Goal: Task Accomplishment & Management: Manage account settings

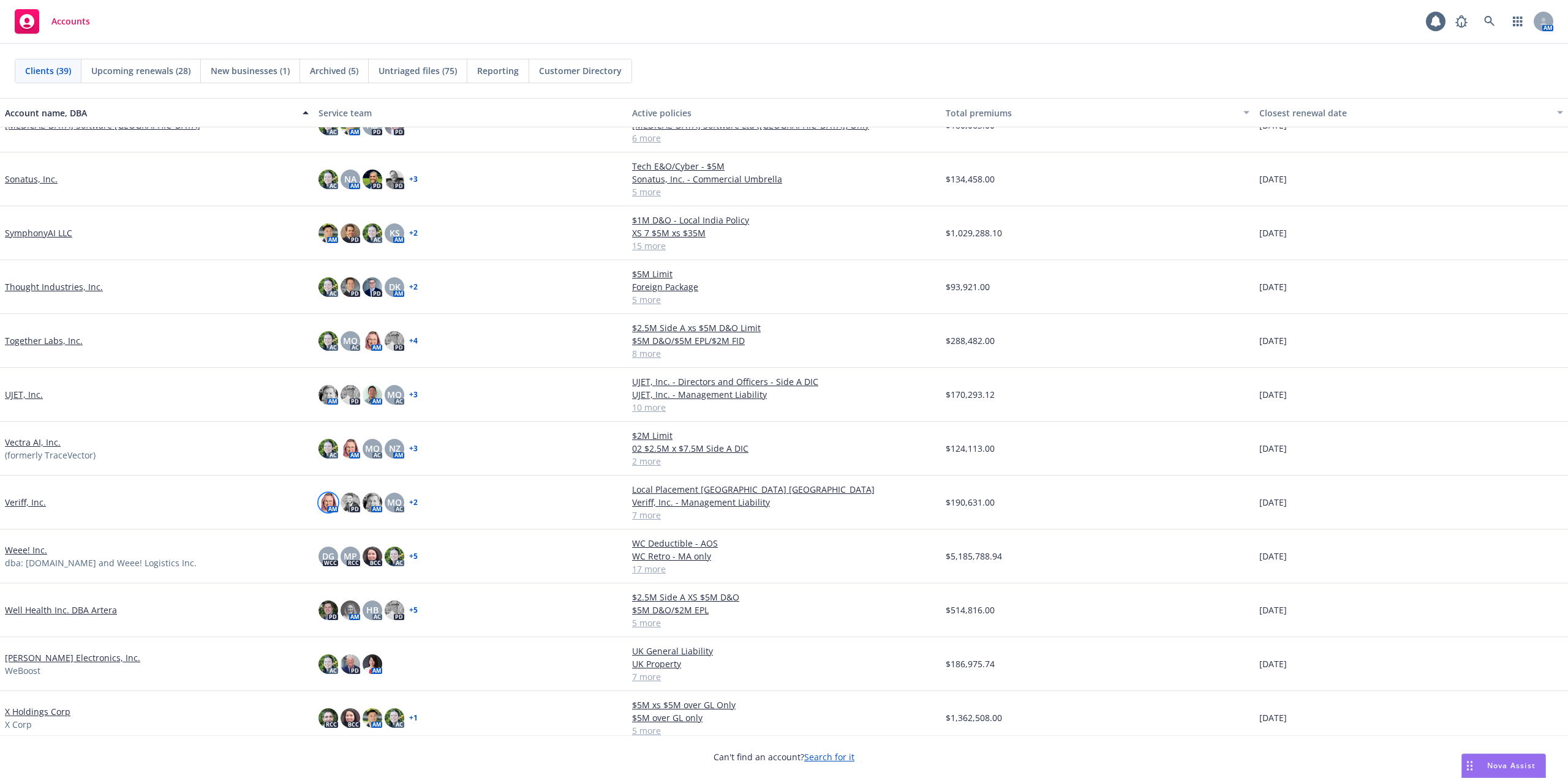
scroll to position [1366, 0]
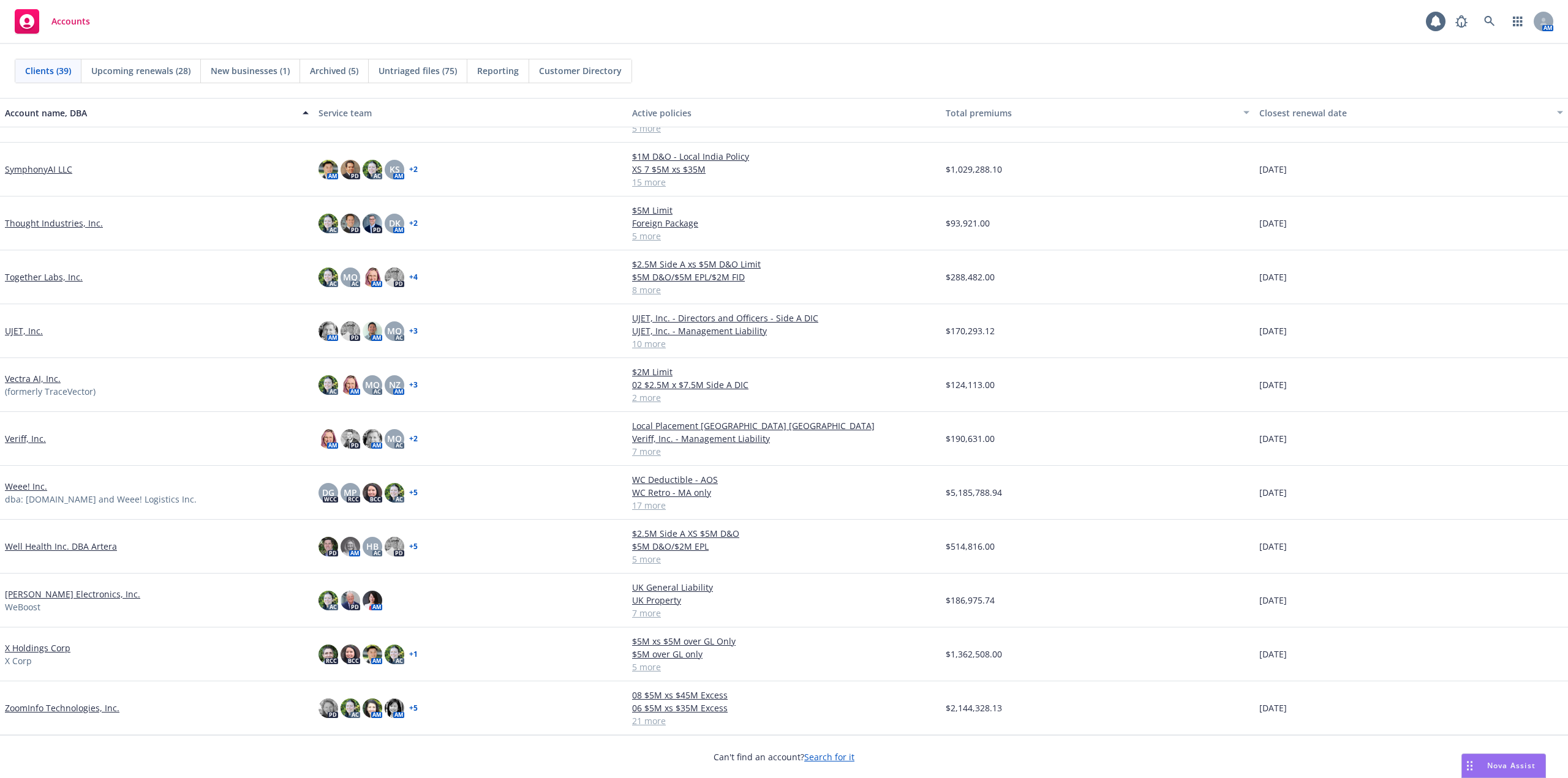
click at [35, 488] on link "Weee! Inc." at bounding box center [26, 487] width 43 height 13
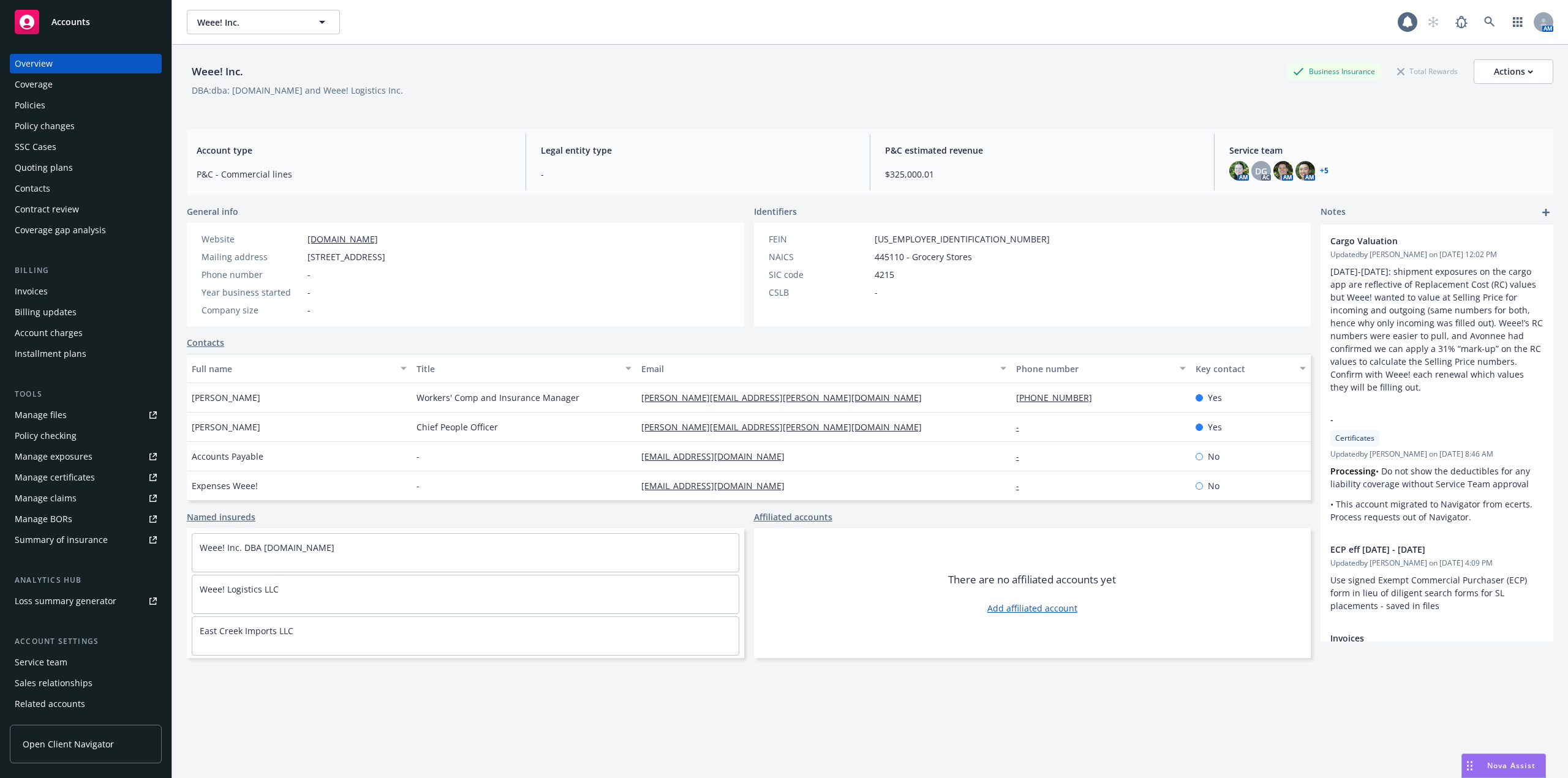
click at [723, 83] on div "Weee! Inc. Business Insurance Total Rewards Actions" at bounding box center [870, 71] width 1366 height 24
click at [65, 112] on div "Policies" at bounding box center [85, 105] width 142 height 19
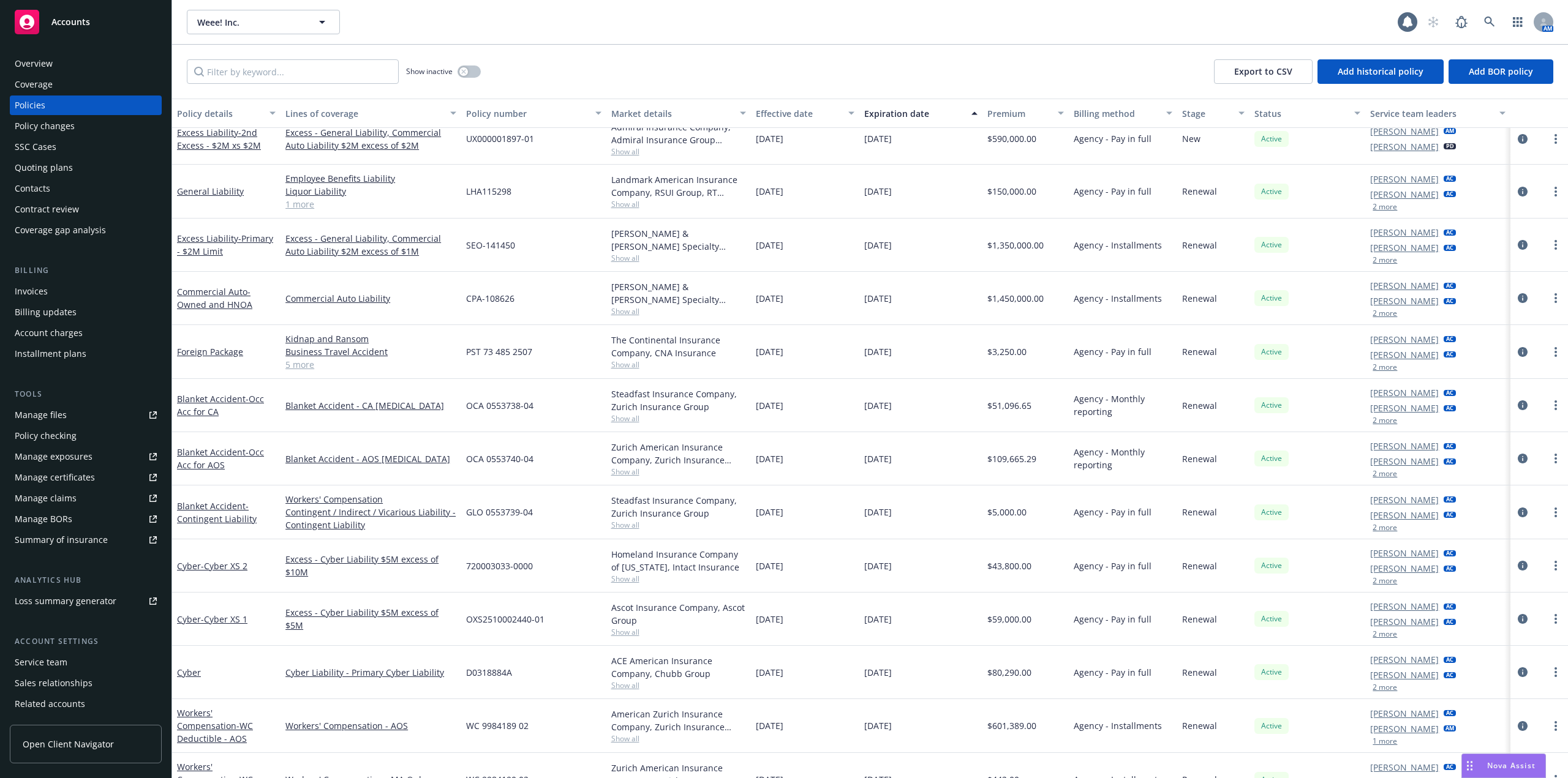
scroll to position [341, 0]
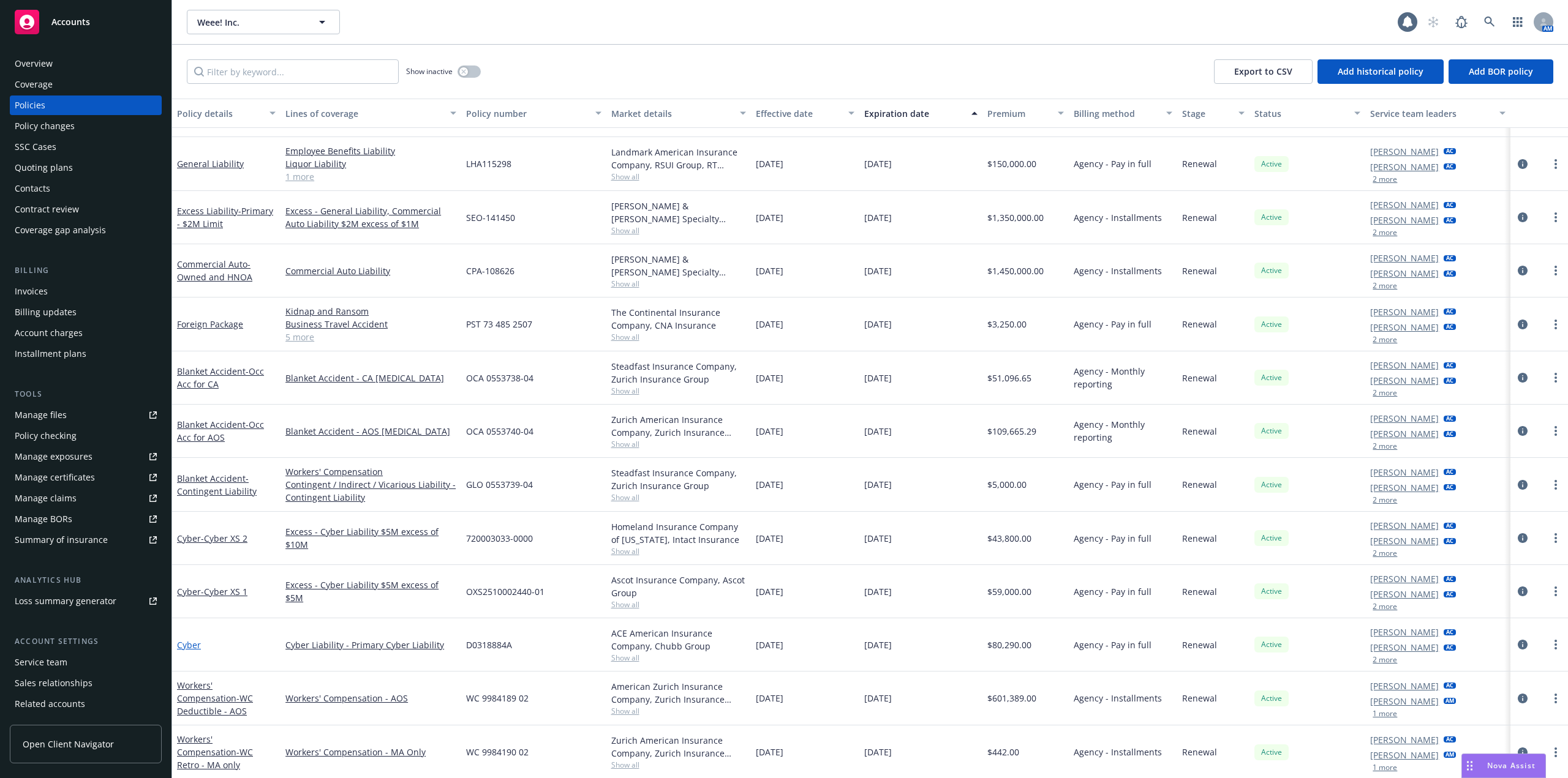
click at [187, 644] on link "Cyber" at bounding box center [189, 645] width 24 height 11
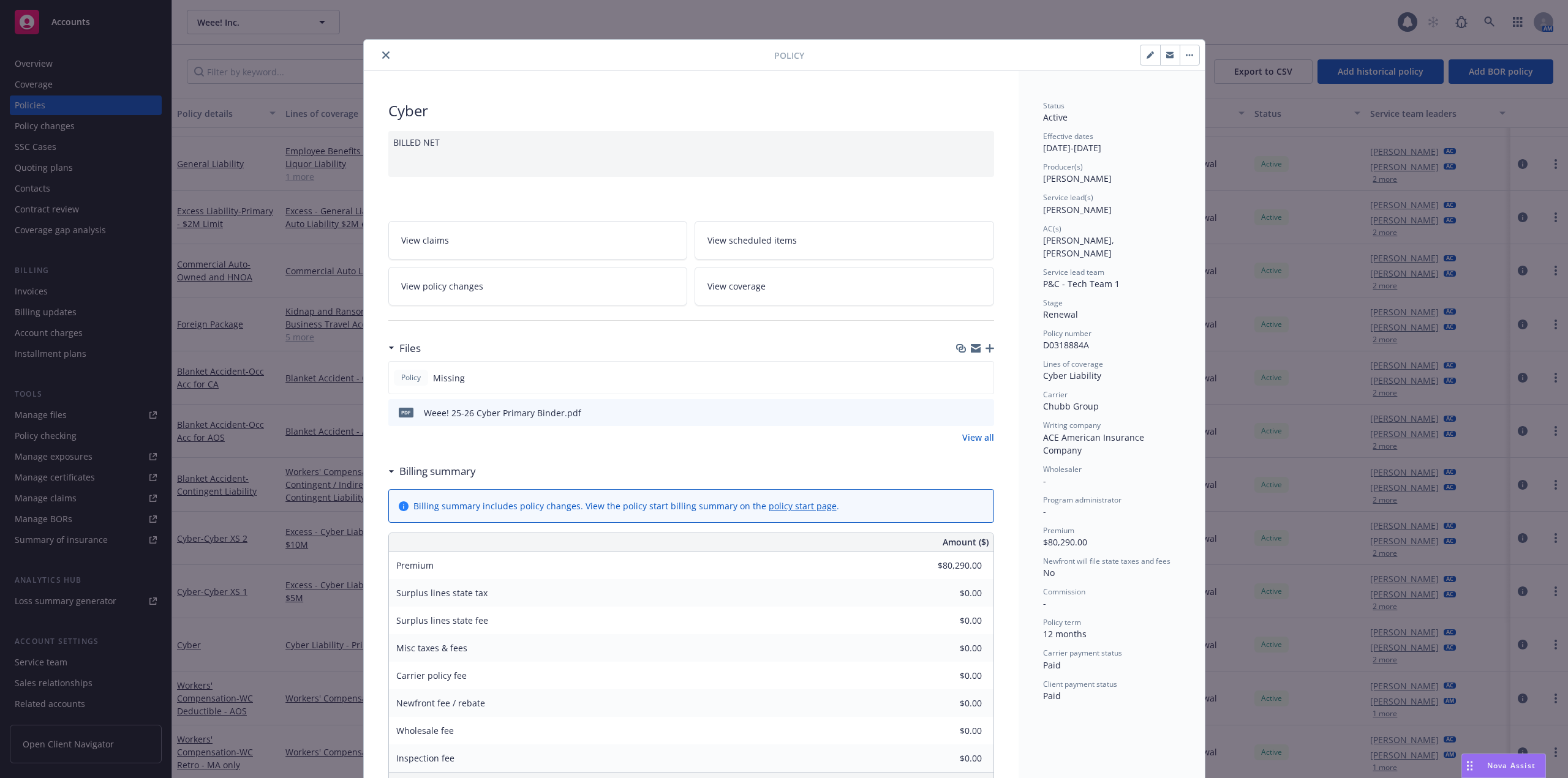
click at [977, 411] on icon "preview file" at bounding box center [982, 412] width 11 height 9
click at [1146, 55] on icon "button" at bounding box center [1149, 55] width 7 height 7
select select "RENEWAL"
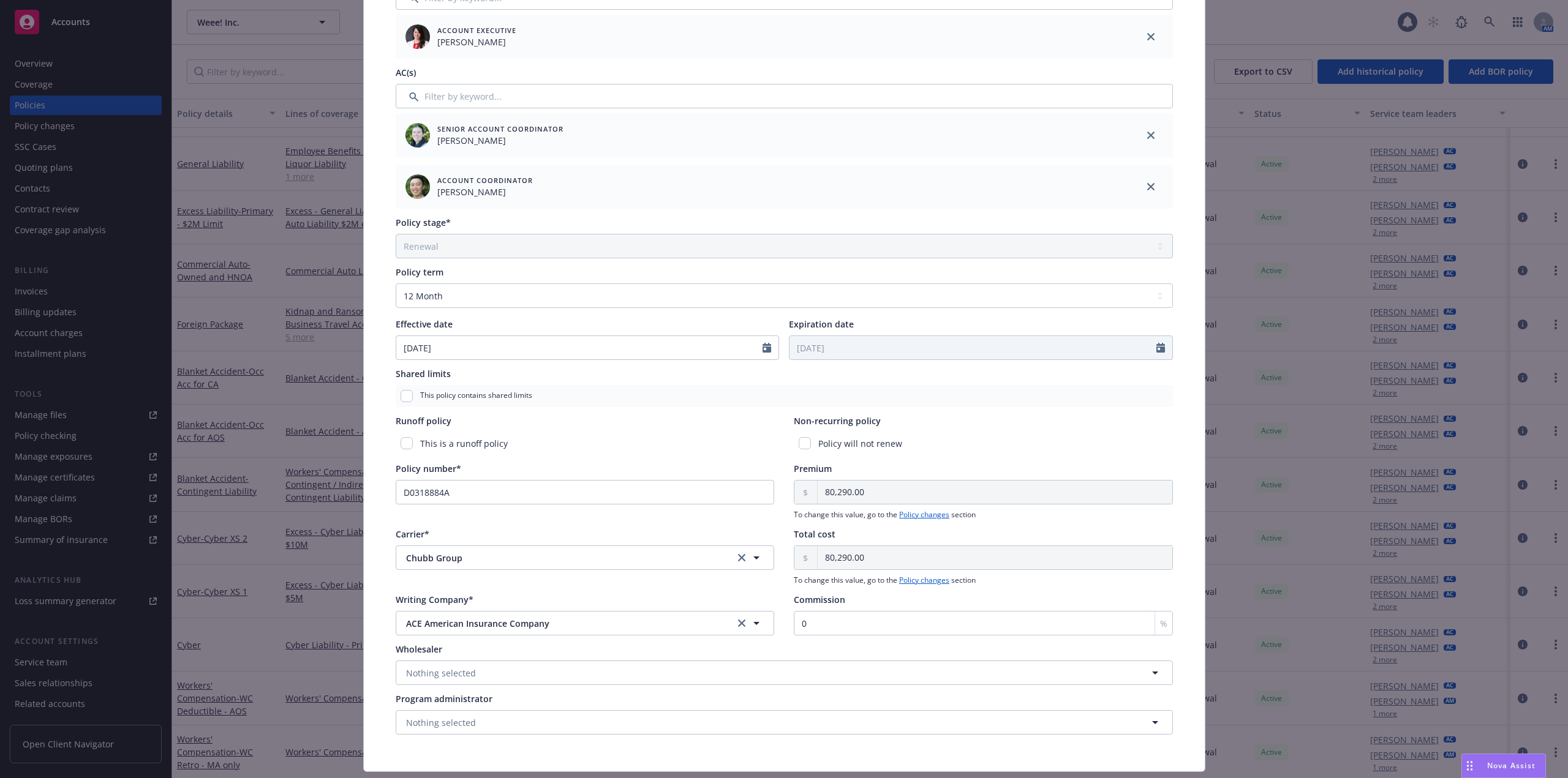
scroll to position [306, 0]
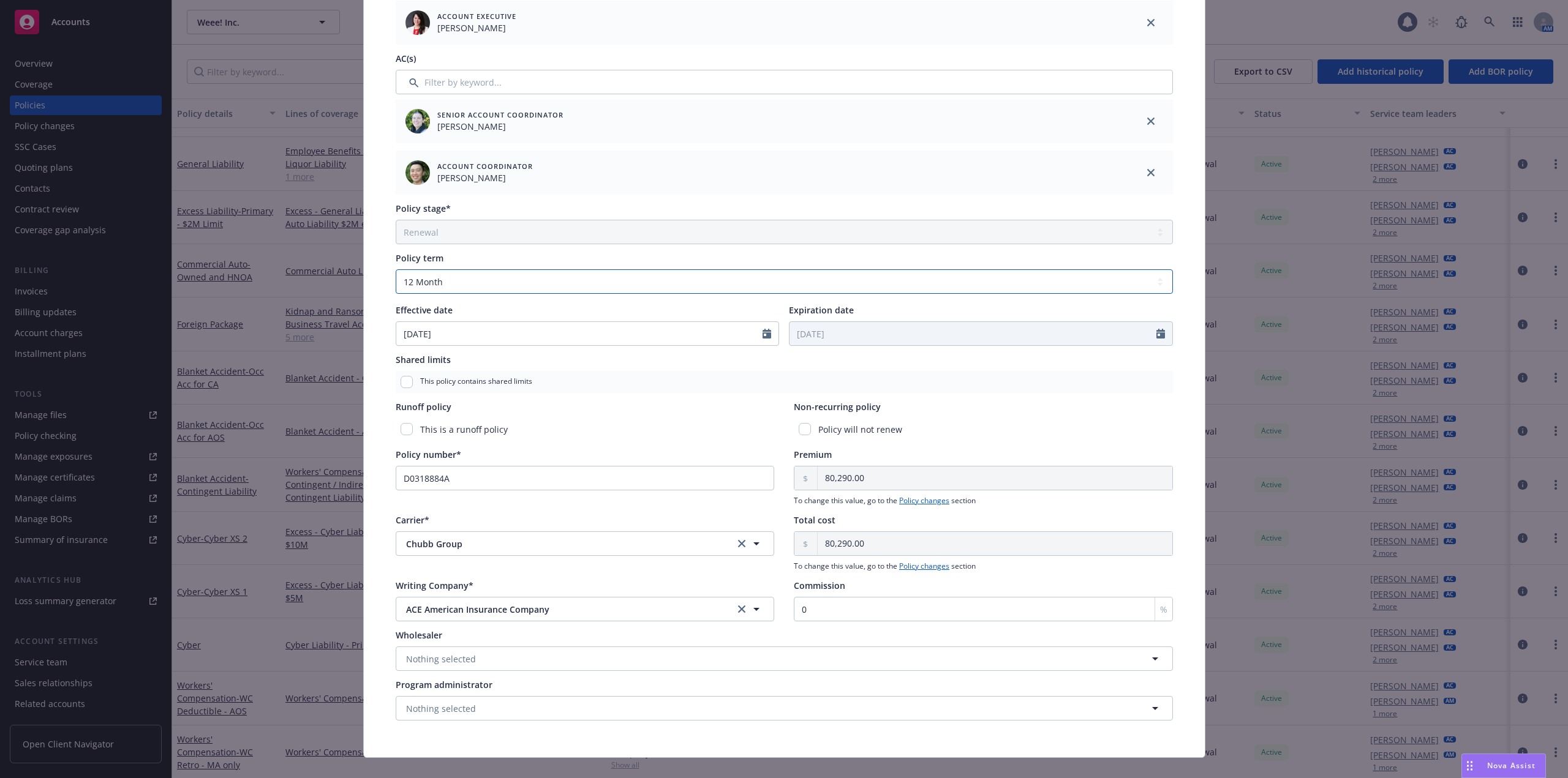
click at [493, 278] on select "Select policy term 12 Month 6 Month 4 Month 3 Month 2 Month 1 Month 36 Month (3…" at bounding box center [783, 281] width 777 height 24
select select "other"
click at [395, 269] on select "Select policy term 12 Month 6 Month 4 Month 3 Month 2 Month 1 Month 36 Month (3…" at bounding box center [783, 281] width 777 height 24
select select "9"
click at [877, 332] on input "Expiration date" at bounding box center [973, 333] width 367 height 23
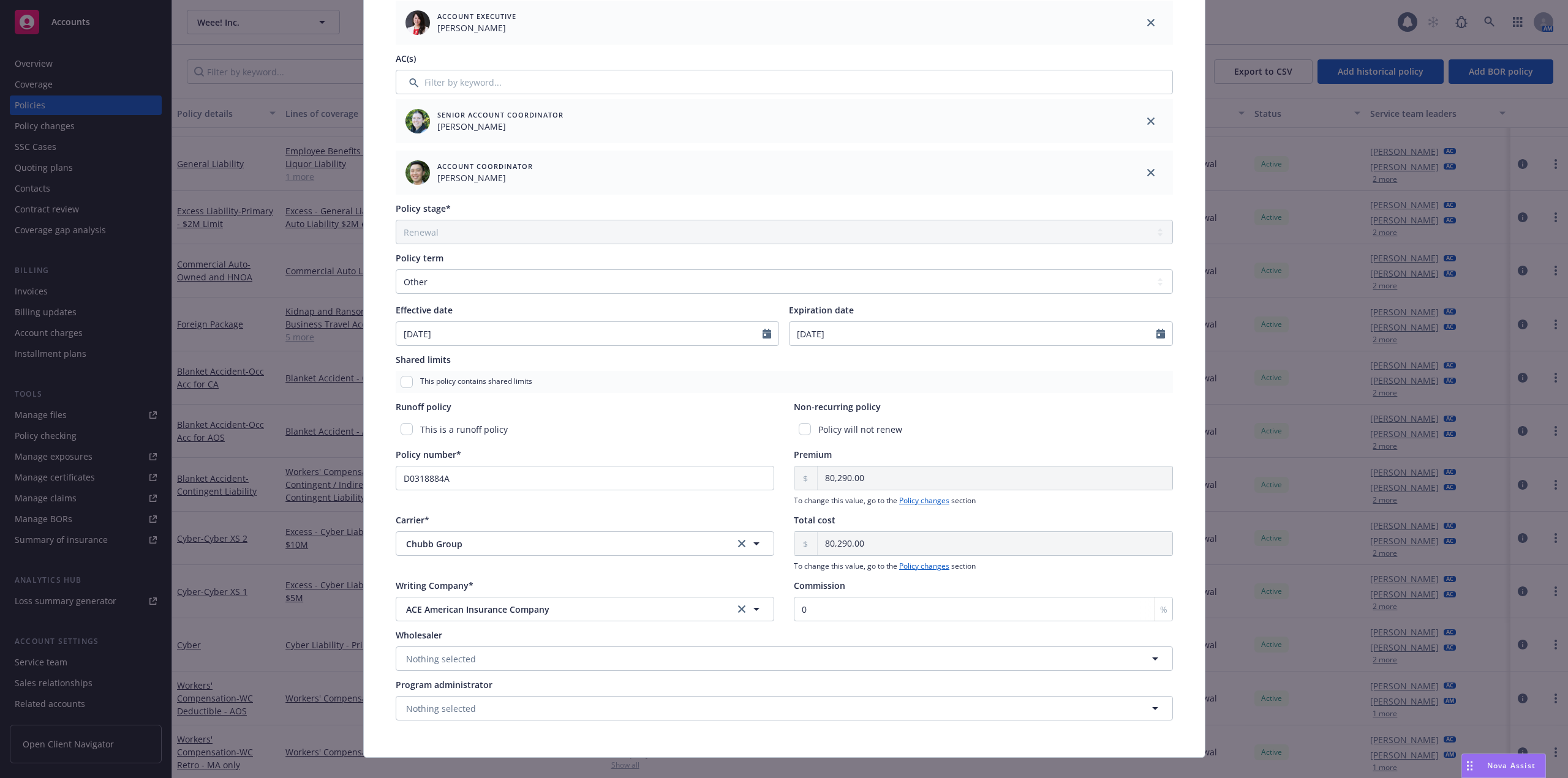
type input "07/01/2026"
click at [712, 411] on div "Runoff policy" at bounding box center [585, 407] width 379 height 13
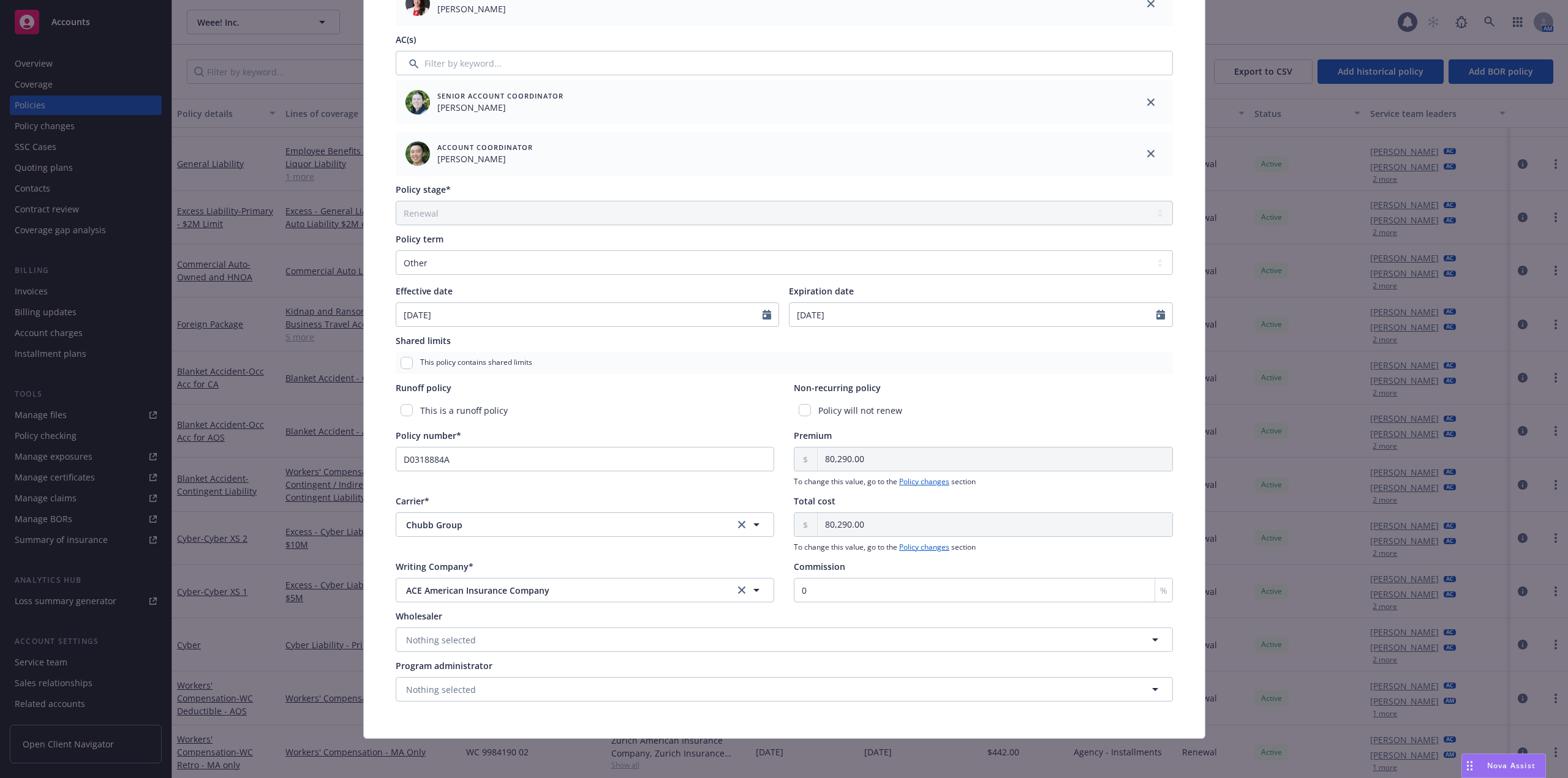
scroll to position [0, 0]
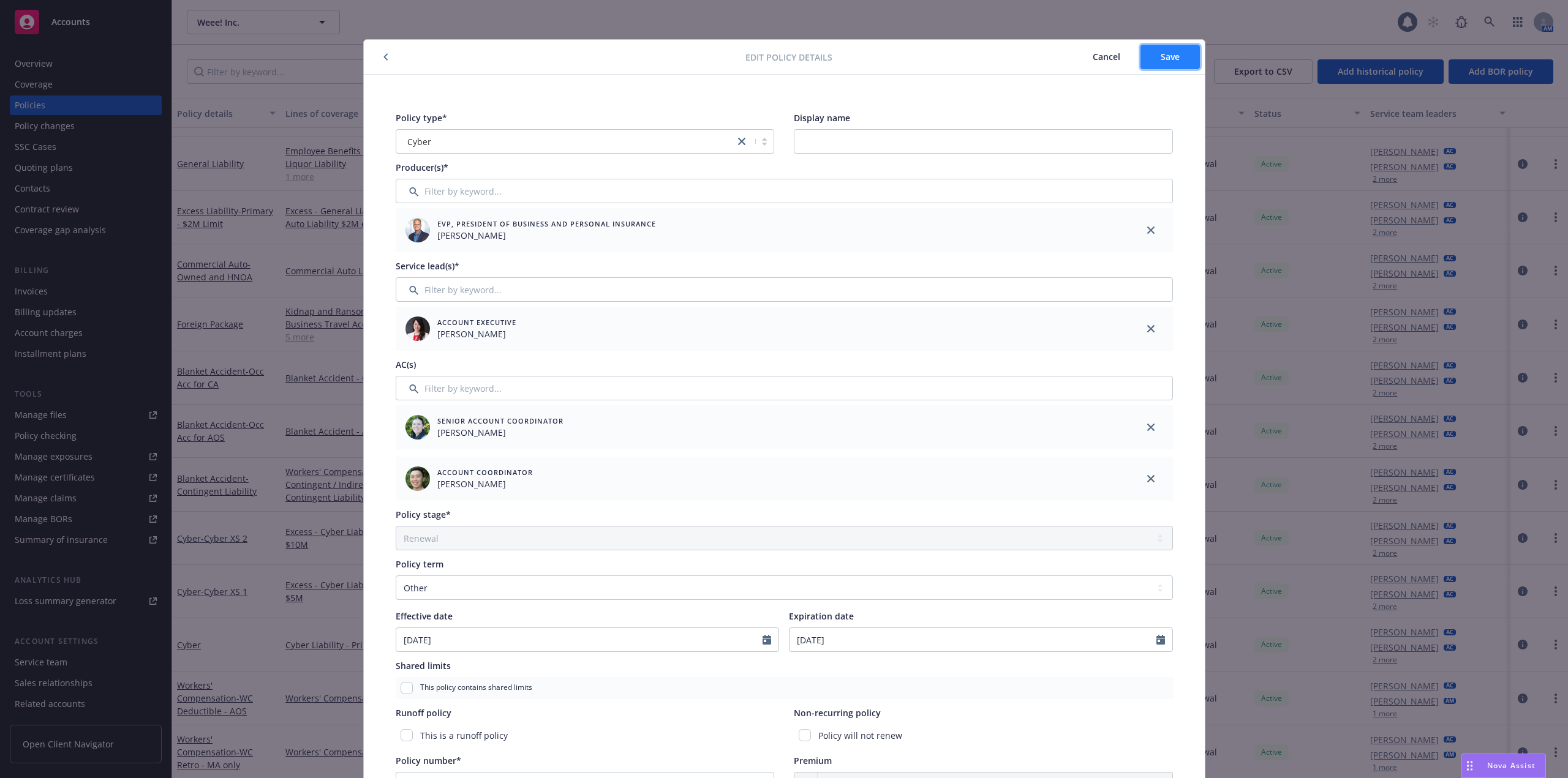
click at [1184, 60] on button "Save" at bounding box center [1170, 57] width 59 height 24
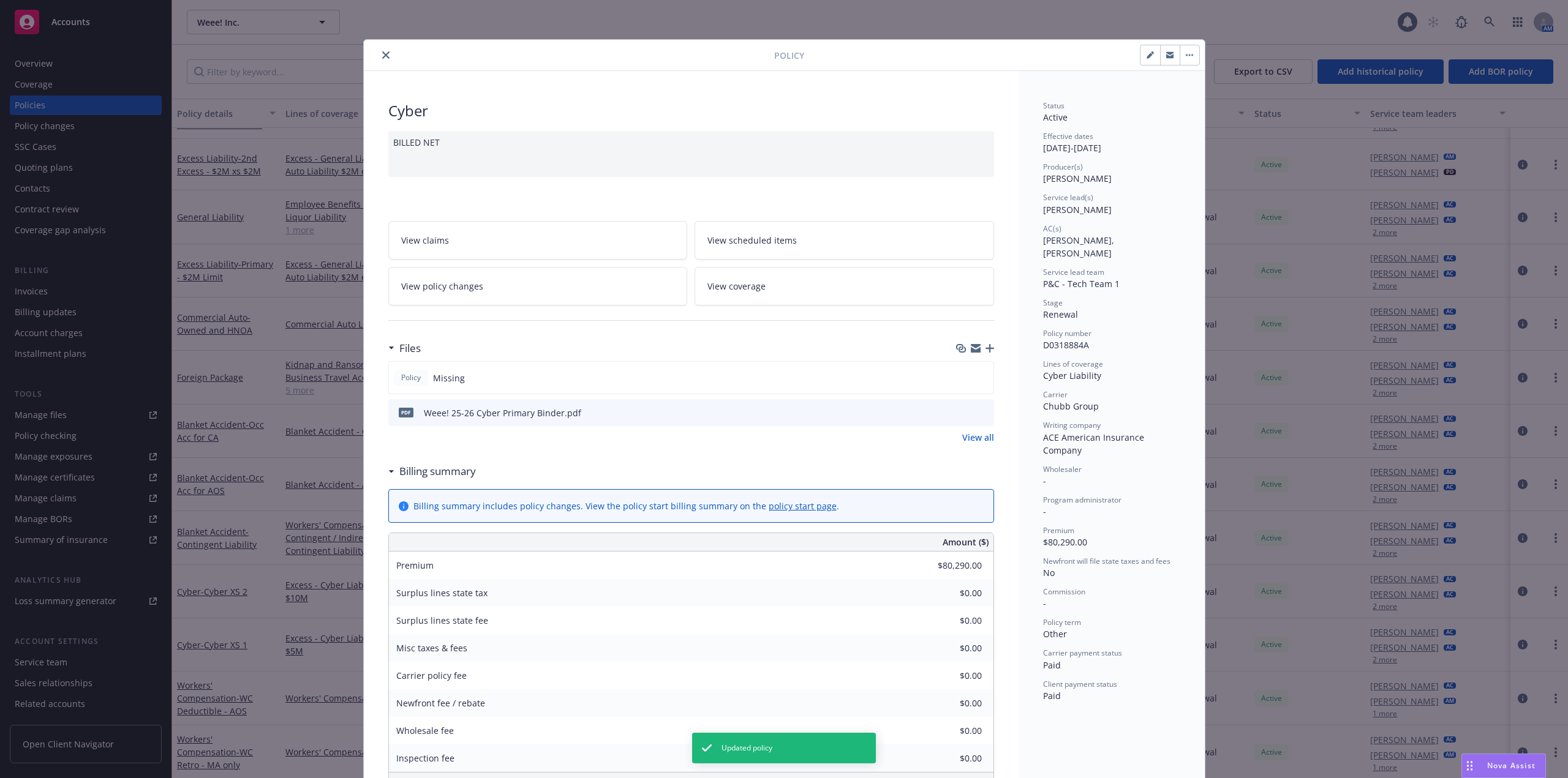
click at [383, 57] on icon "close" at bounding box center [386, 55] width 7 height 7
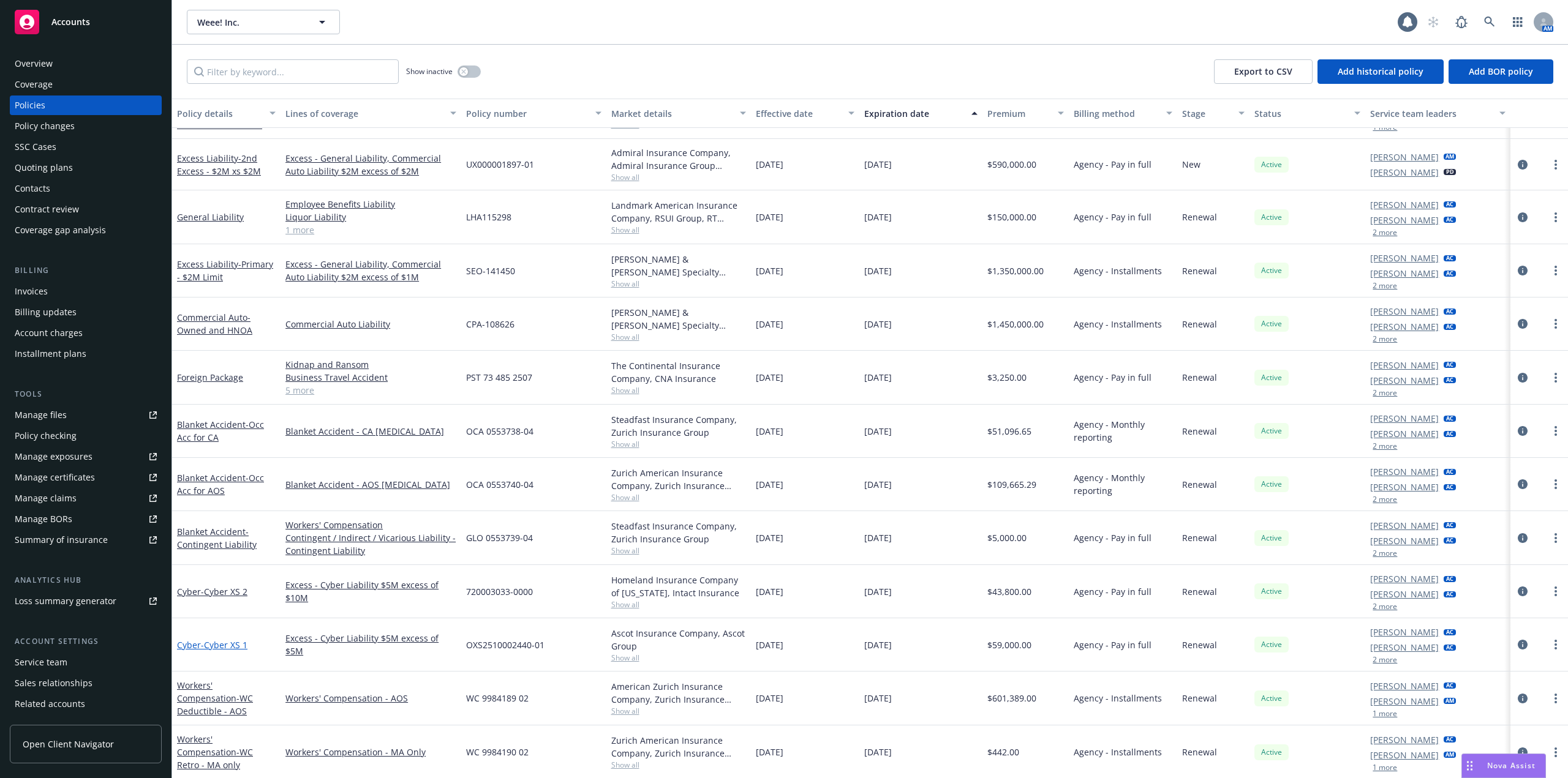
click at [227, 650] on span "- Cyber XS 1" at bounding box center [224, 645] width 47 height 11
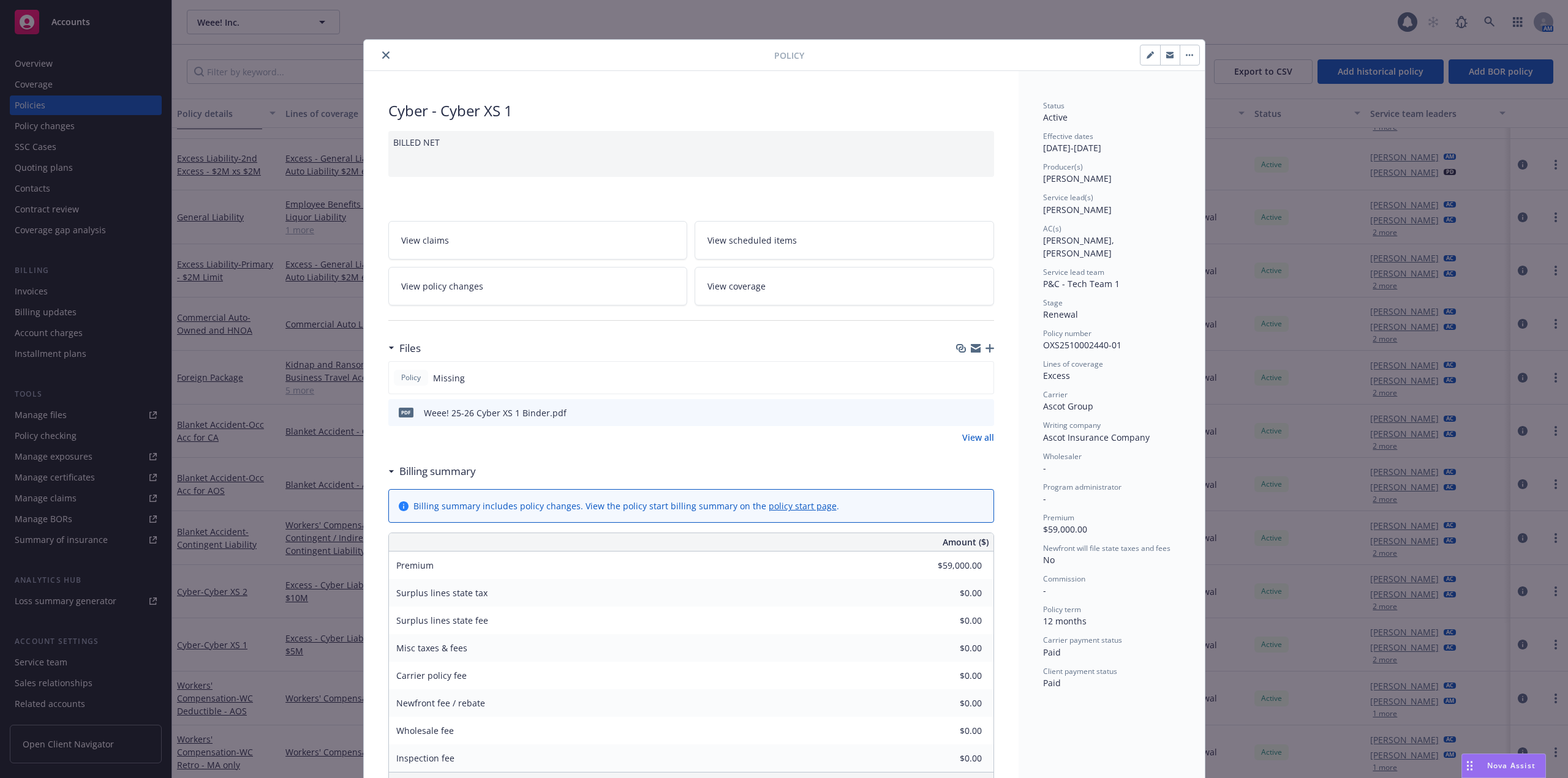
click at [1148, 58] on icon "button" at bounding box center [1149, 55] width 7 height 7
select select "RENEWAL"
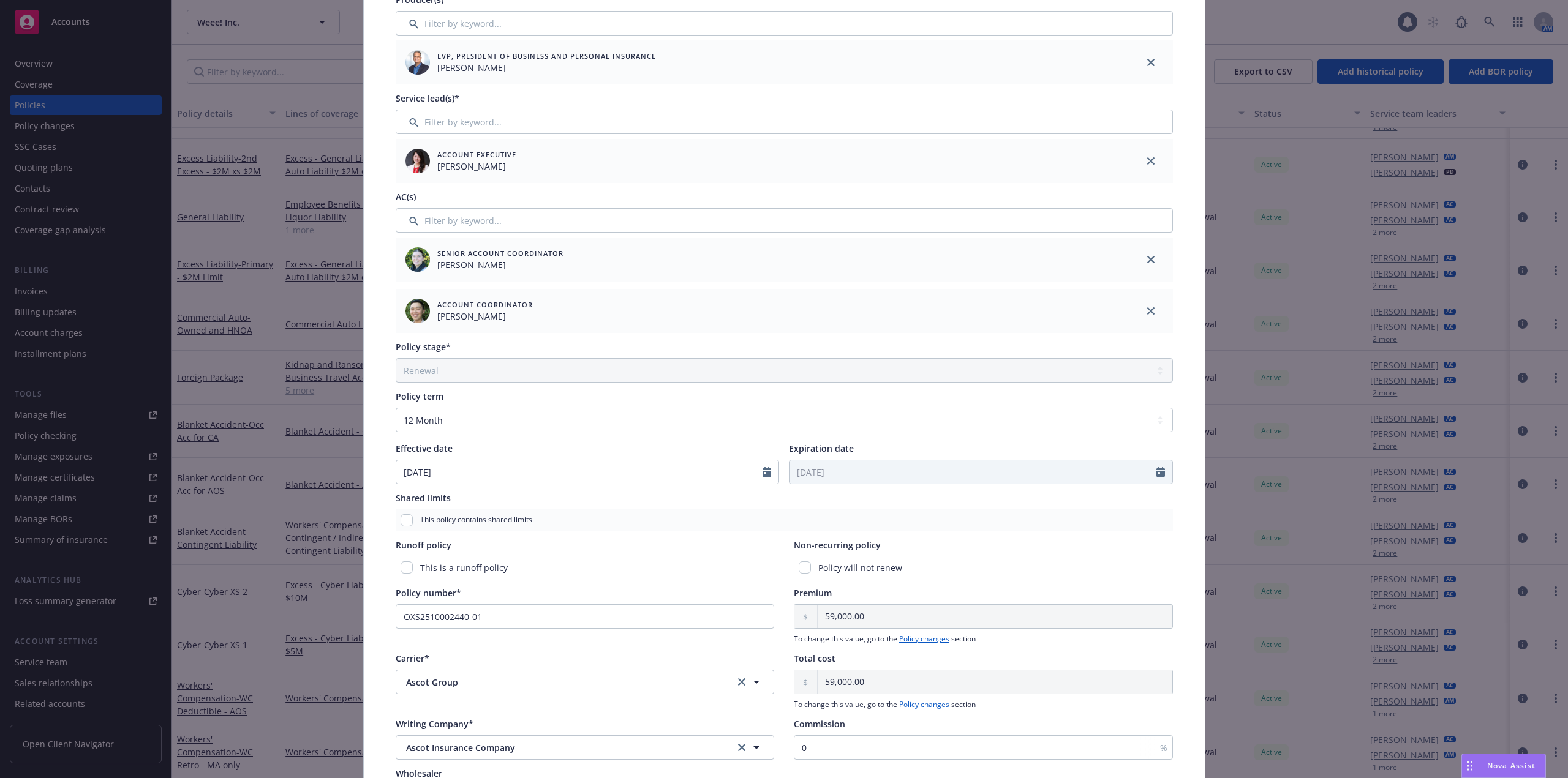
scroll to position [184, 0]
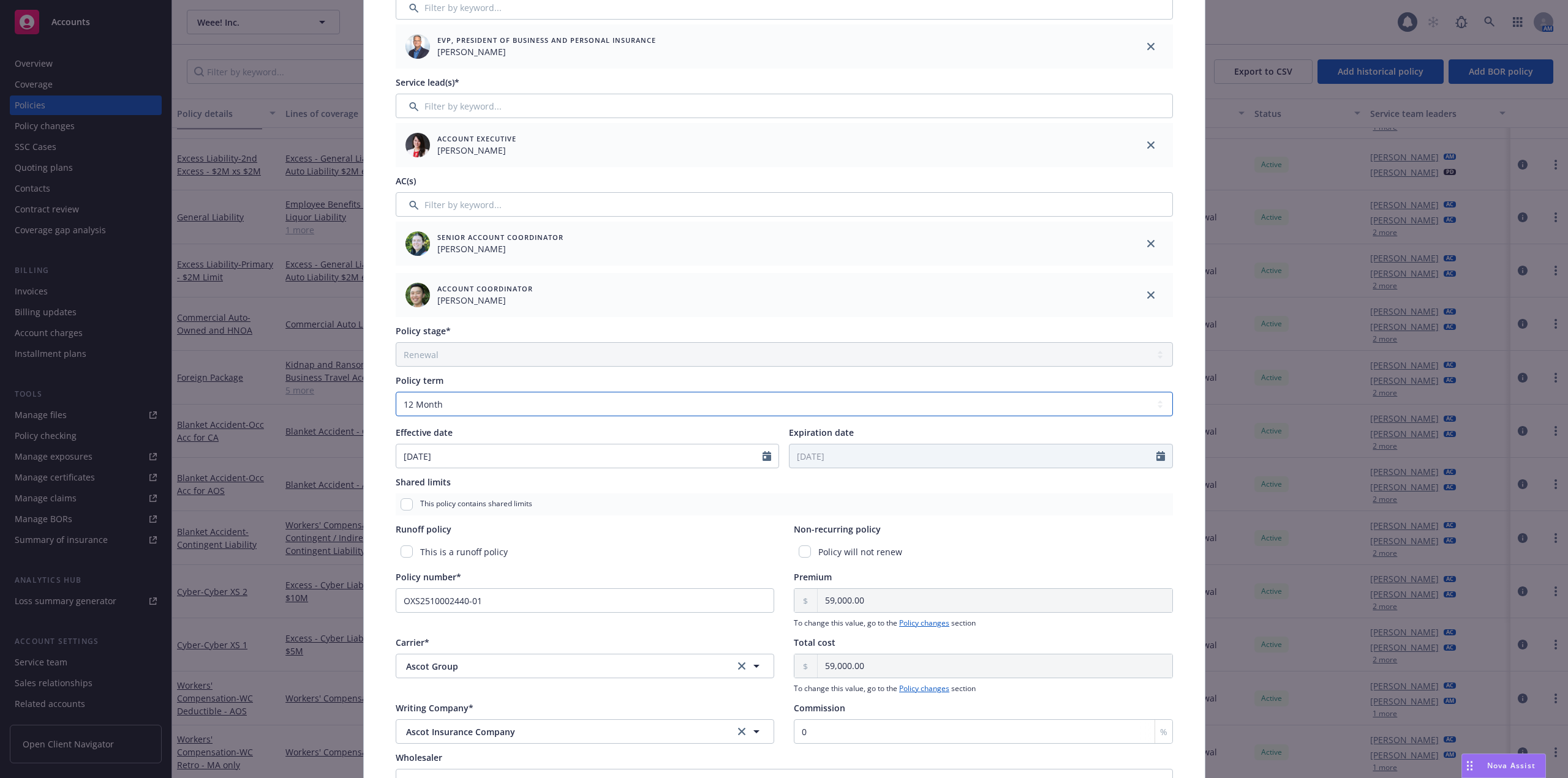
click at [457, 408] on select "Select policy term 12 Month 6 Month 4 Month 3 Month 2 Month 1 Month 36 Month (3…" at bounding box center [783, 404] width 777 height 24
select select "other"
click at [395, 392] on select "Select policy term 12 Month 6 Month 4 Month 3 Month 2 Month 1 Month 36 Month (3…" at bounding box center [783, 404] width 777 height 24
click at [884, 457] on input "Expiration date" at bounding box center [973, 455] width 367 height 23
select select "9"
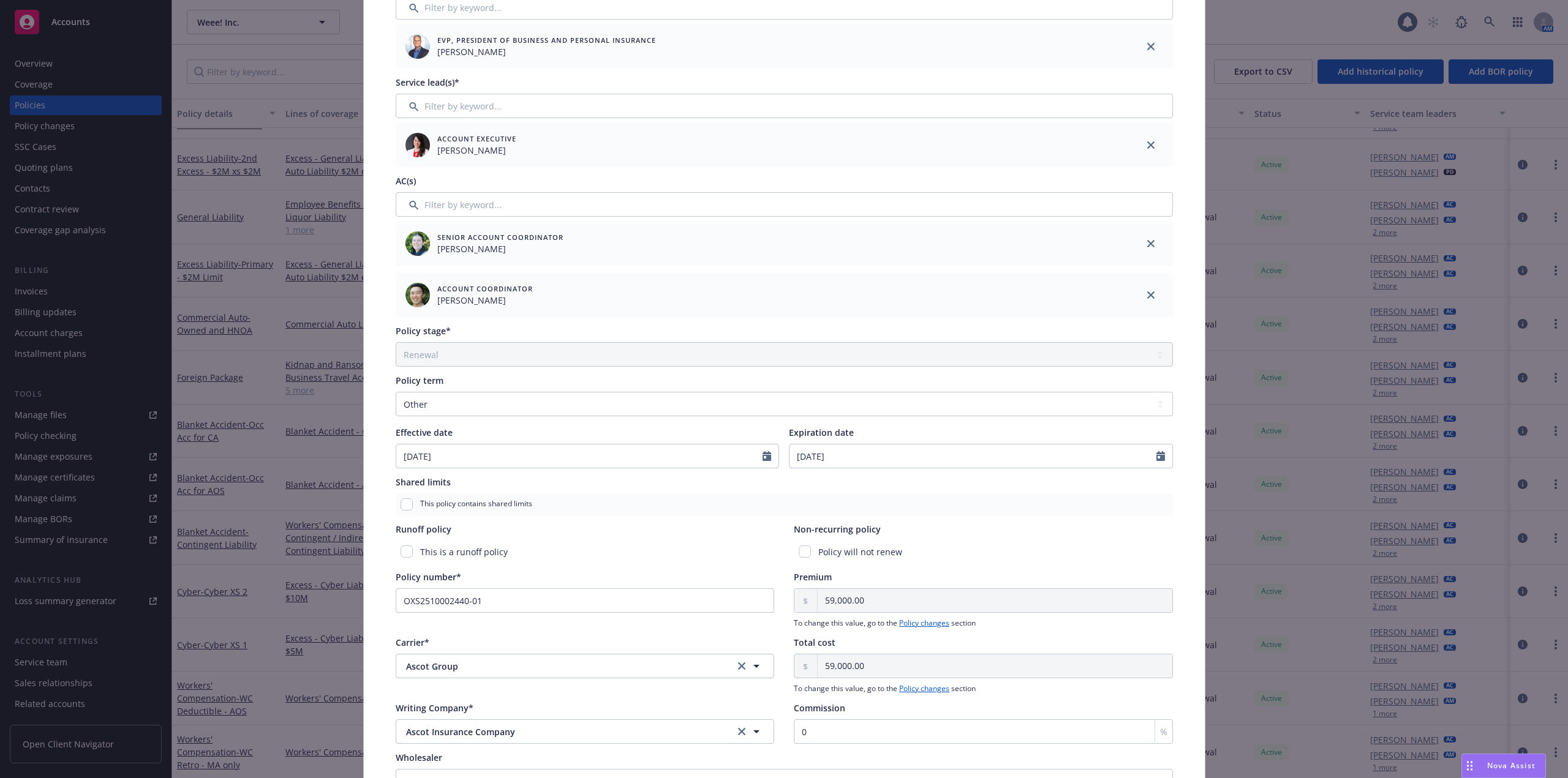
type input "07/01/2026"
click at [661, 535] on div "Runoff policy" at bounding box center [585, 529] width 379 height 13
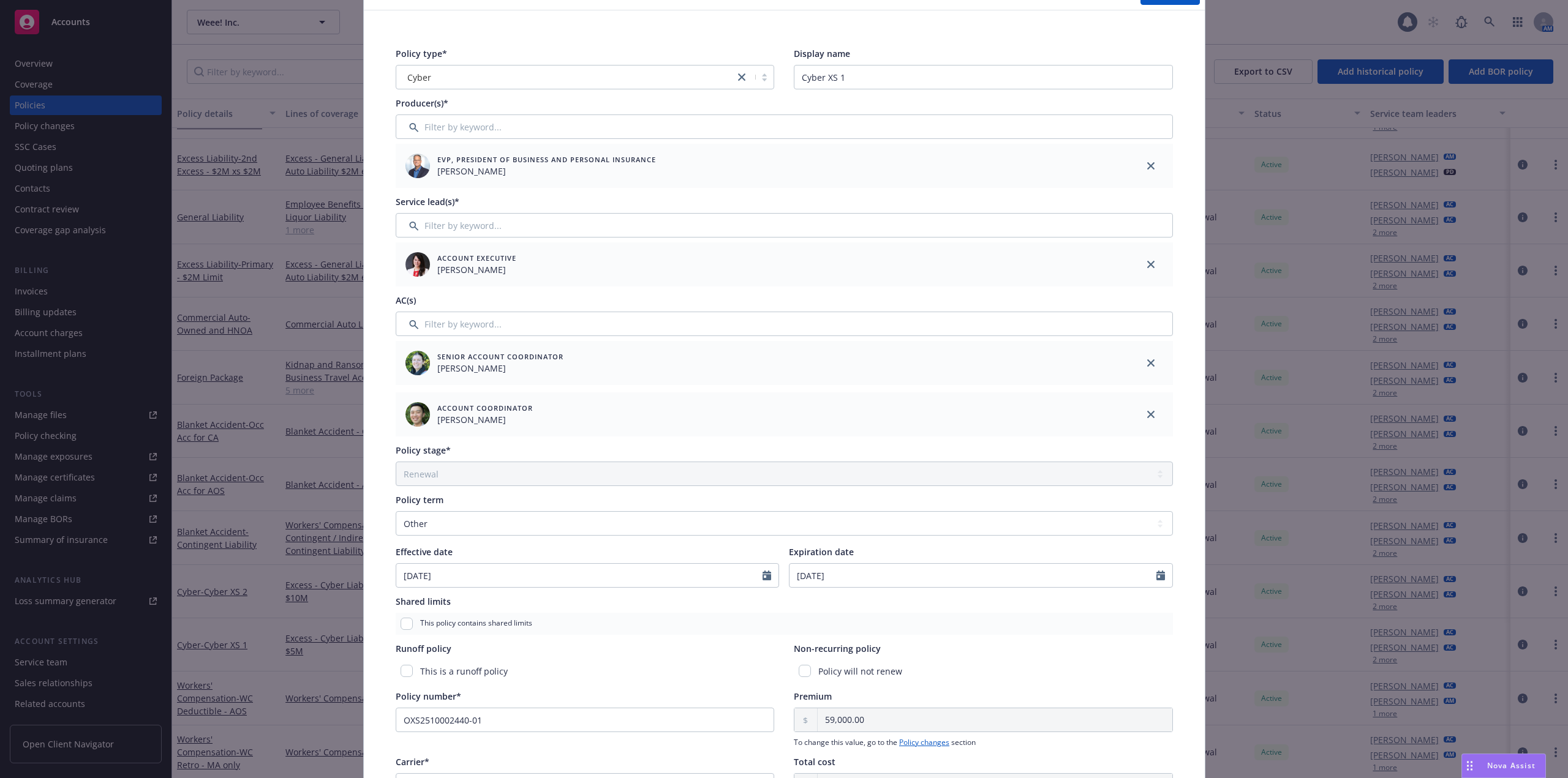
scroll to position [0, 0]
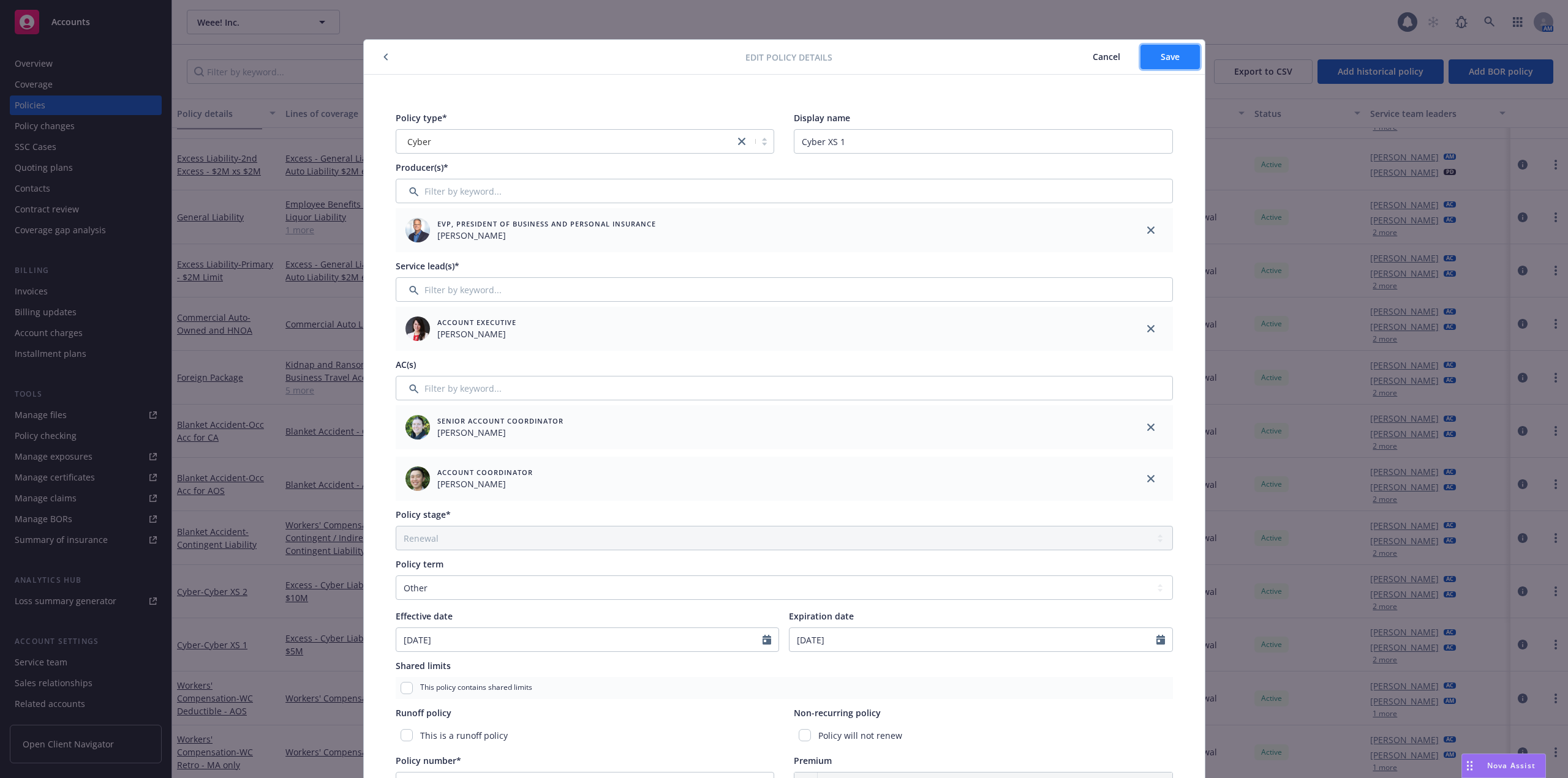
click at [1178, 51] on button "Save" at bounding box center [1170, 57] width 59 height 24
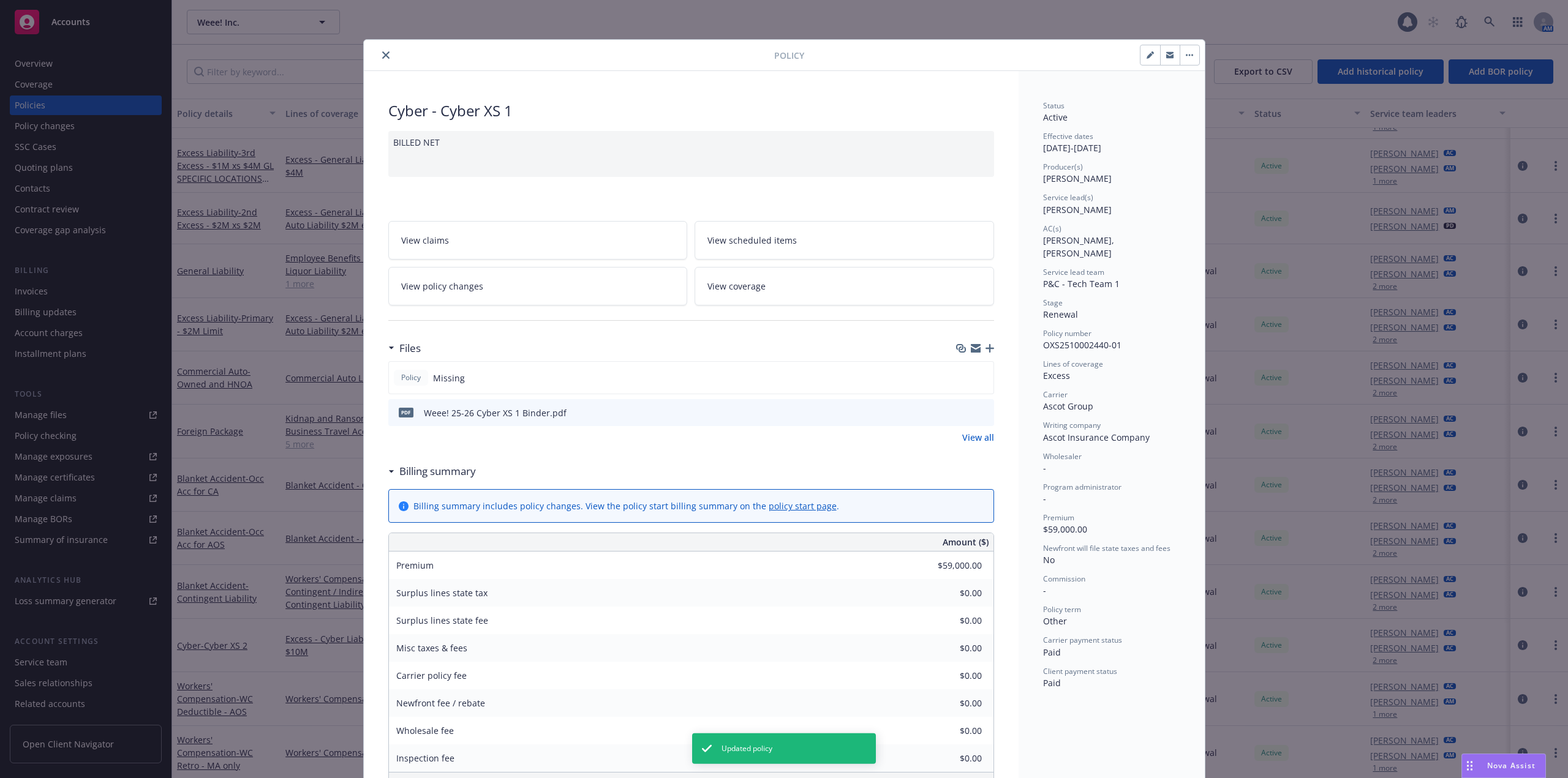
scroll to position [341, 0]
click at [382, 54] on icon "close" at bounding box center [386, 55] width 7 height 7
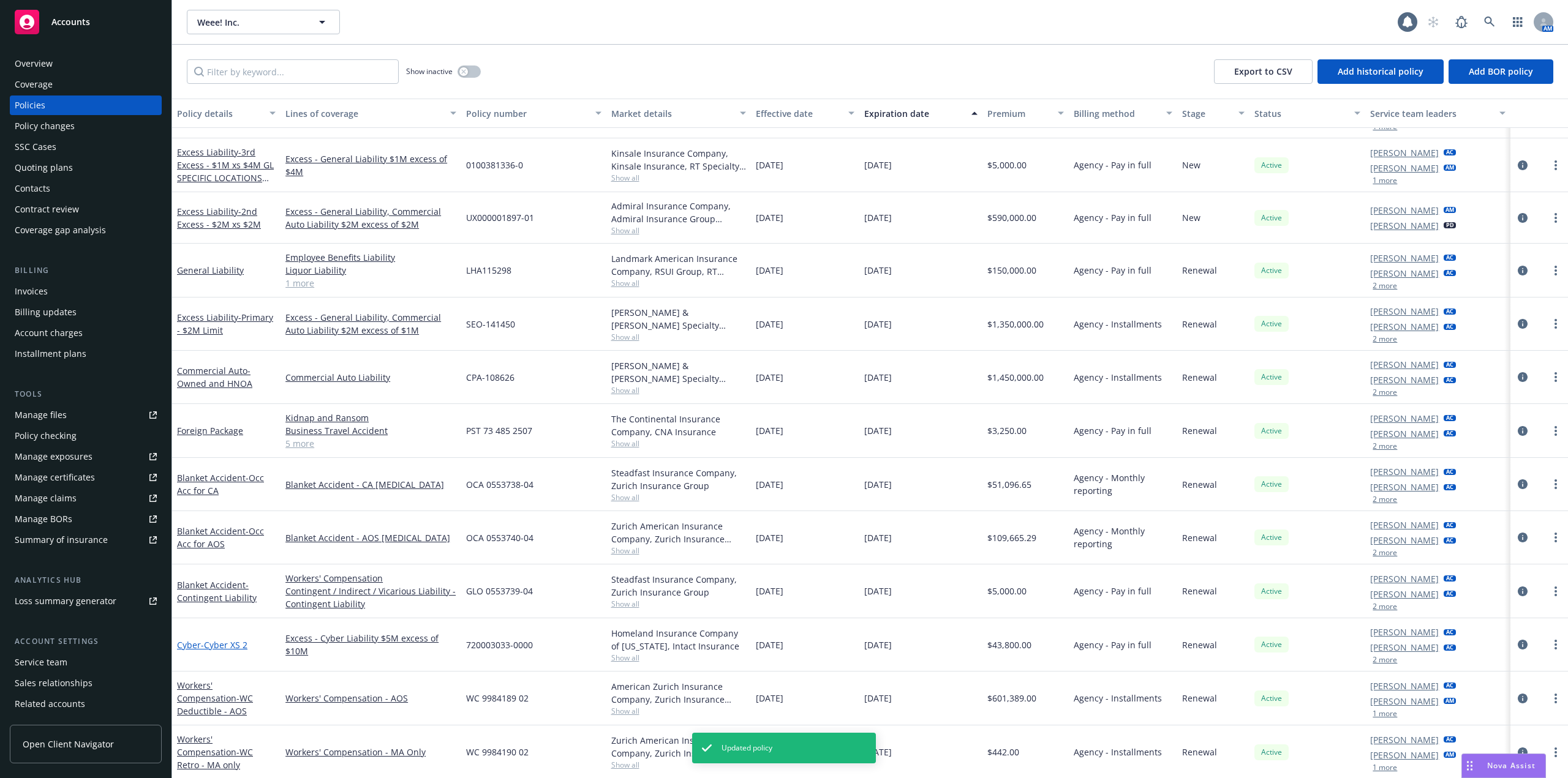
click at [218, 646] on span "- Cyber XS 2" at bounding box center [224, 645] width 47 height 11
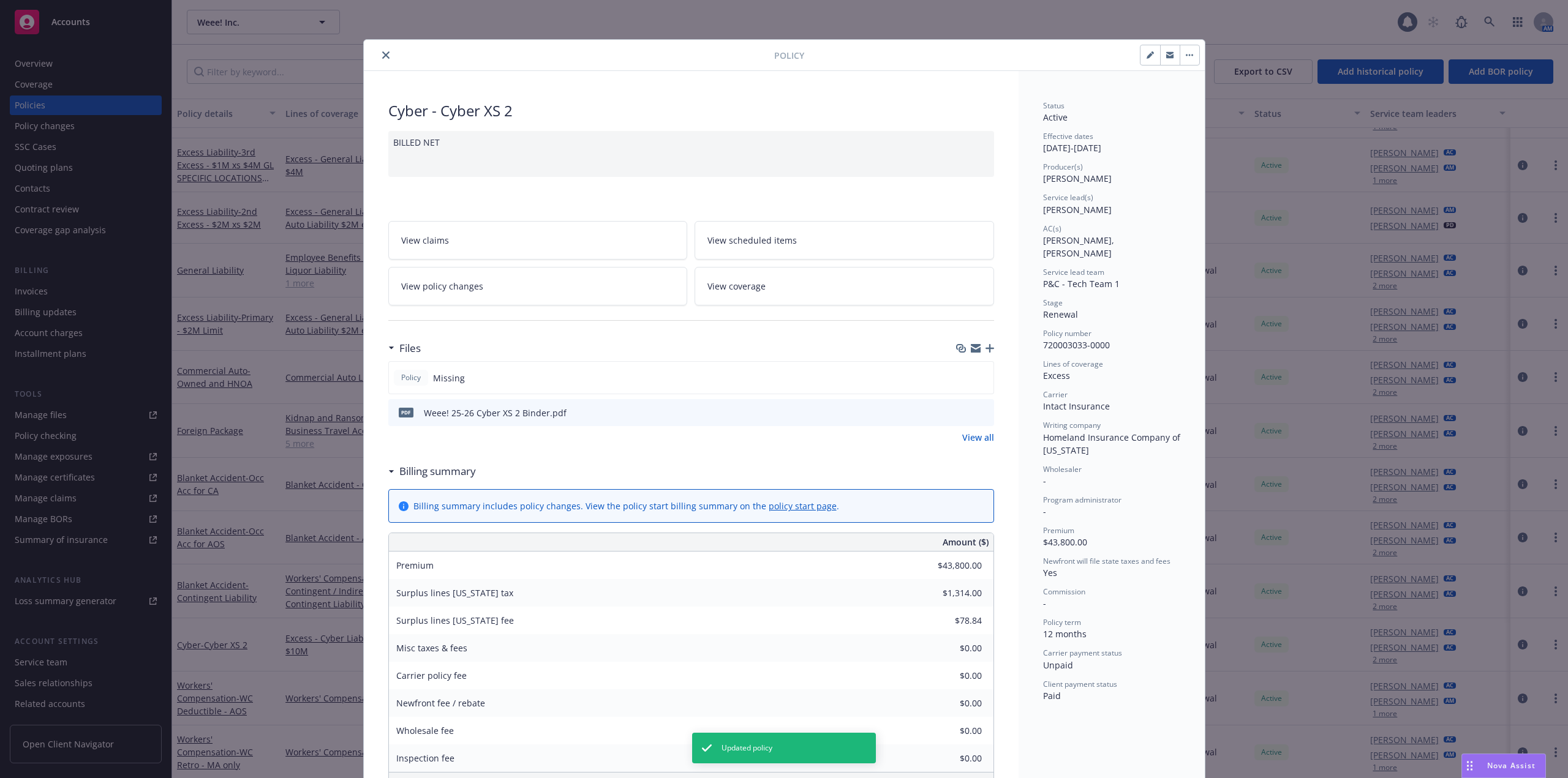
click at [1149, 51] on button "button" at bounding box center [1149, 55] width 19 height 19
select select "RENEWAL"
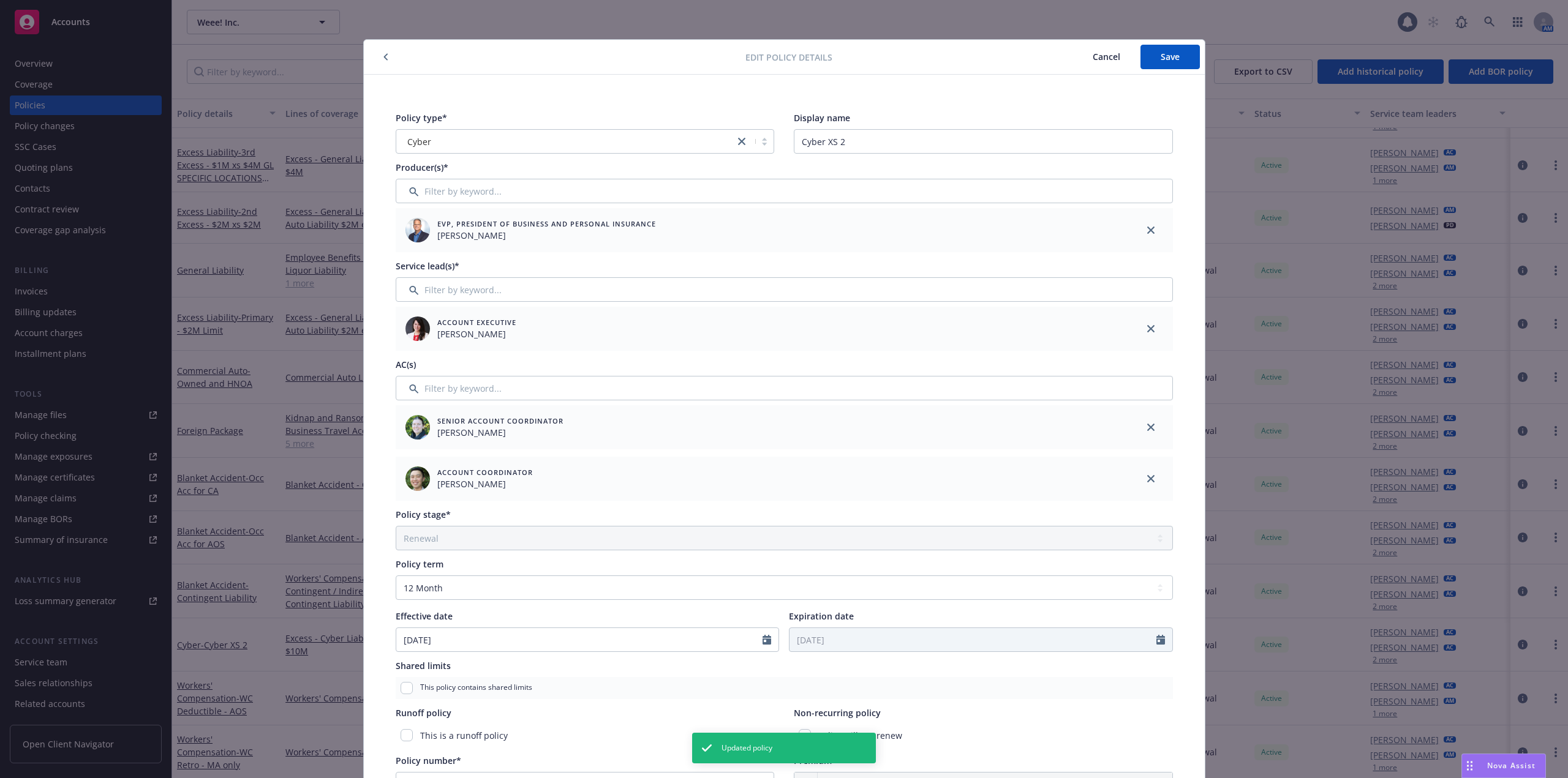
scroll to position [325, 0]
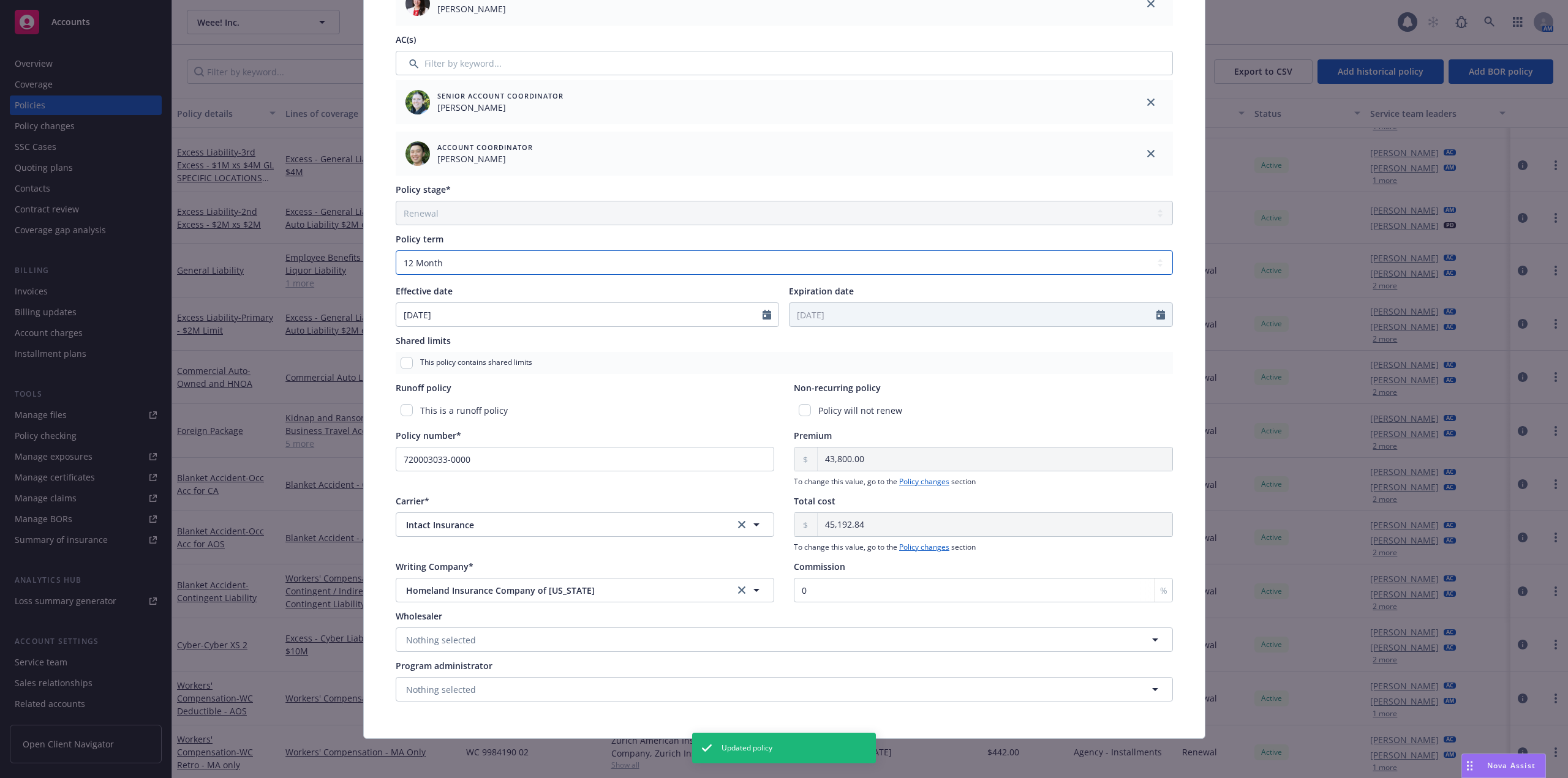
click at [452, 260] on select "Select policy term 12 Month 6 Month 4 Month 3 Month 2 Month 1 Month 36 Month (3…" at bounding box center [783, 263] width 777 height 24
select select "other"
click at [395, 251] on select "Select policy term 12 Month 6 Month 4 Month 3 Month 2 Month 1 Month 36 Month (3…" at bounding box center [783, 263] width 777 height 24
click at [902, 305] on input "Expiration date" at bounding box center [973, 314] width 367 height 23
select select "9"
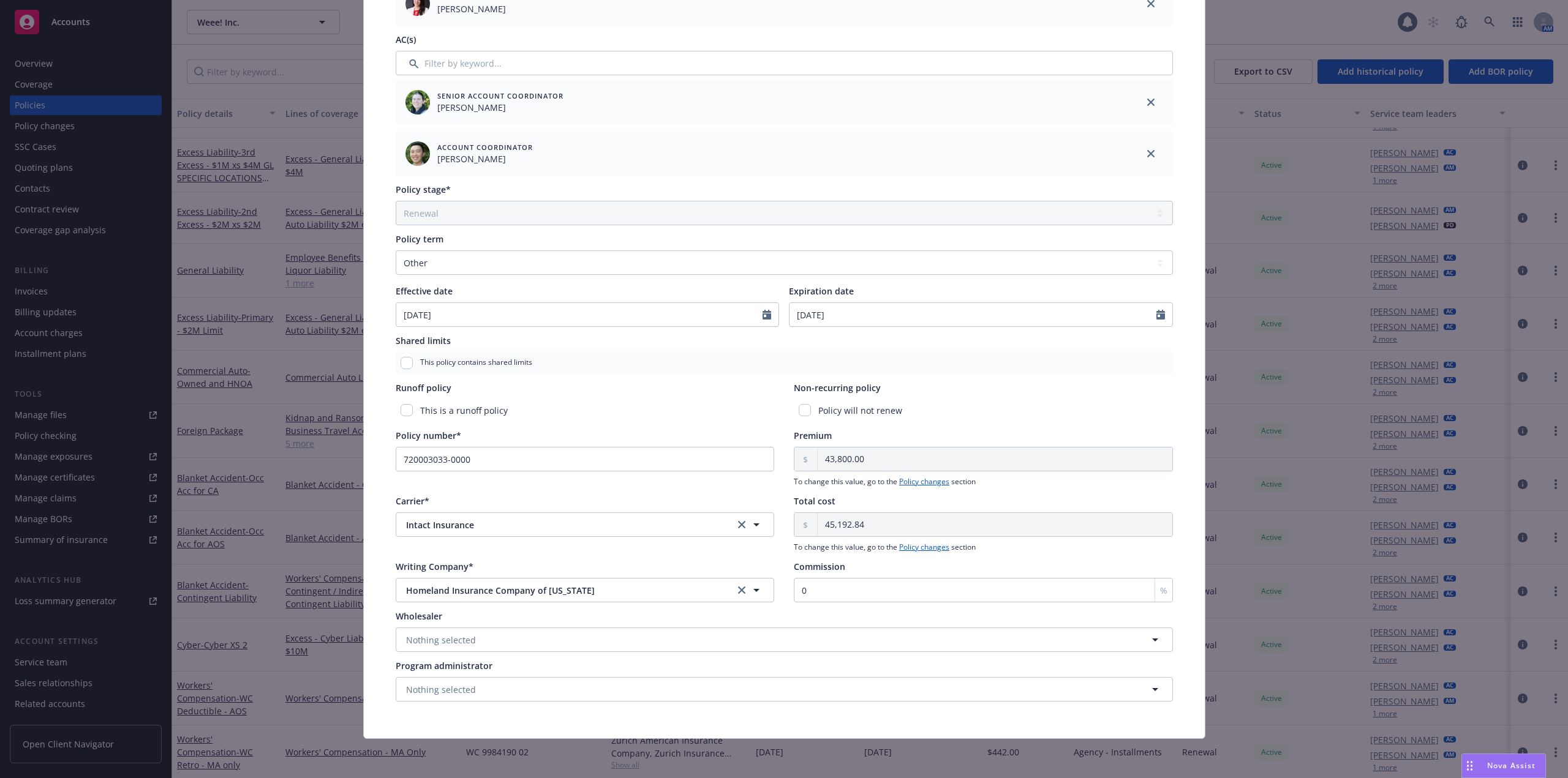
type input "07/01/2026"
click at [1076, 405] on div "Policy will not renew" at bounding box center [983, 410] width 379 height 22
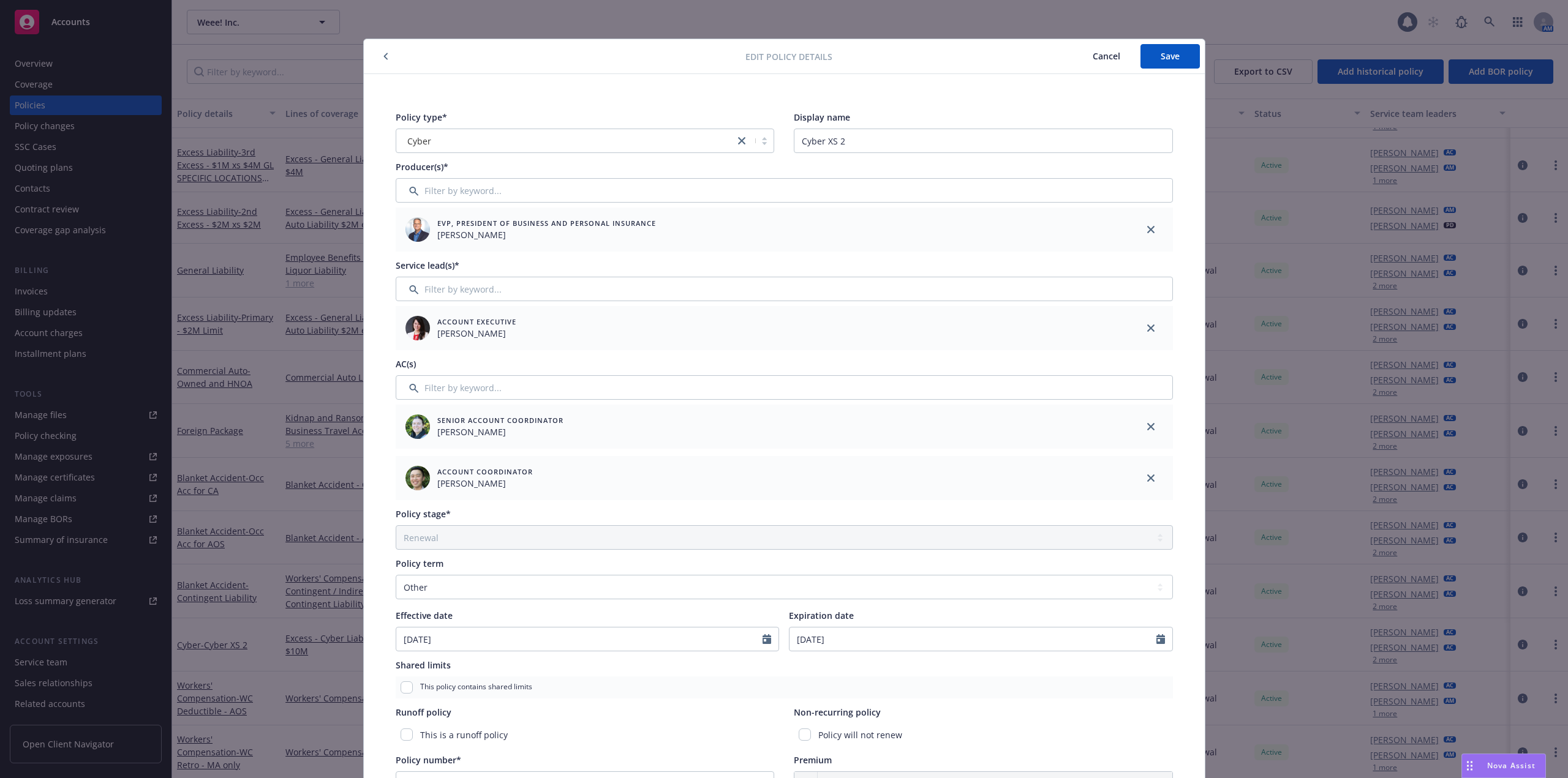
scroll to position [0, 0]
click at [1176, 51] on button "Save" at bounding box center [1170, 57] width 59 height 24
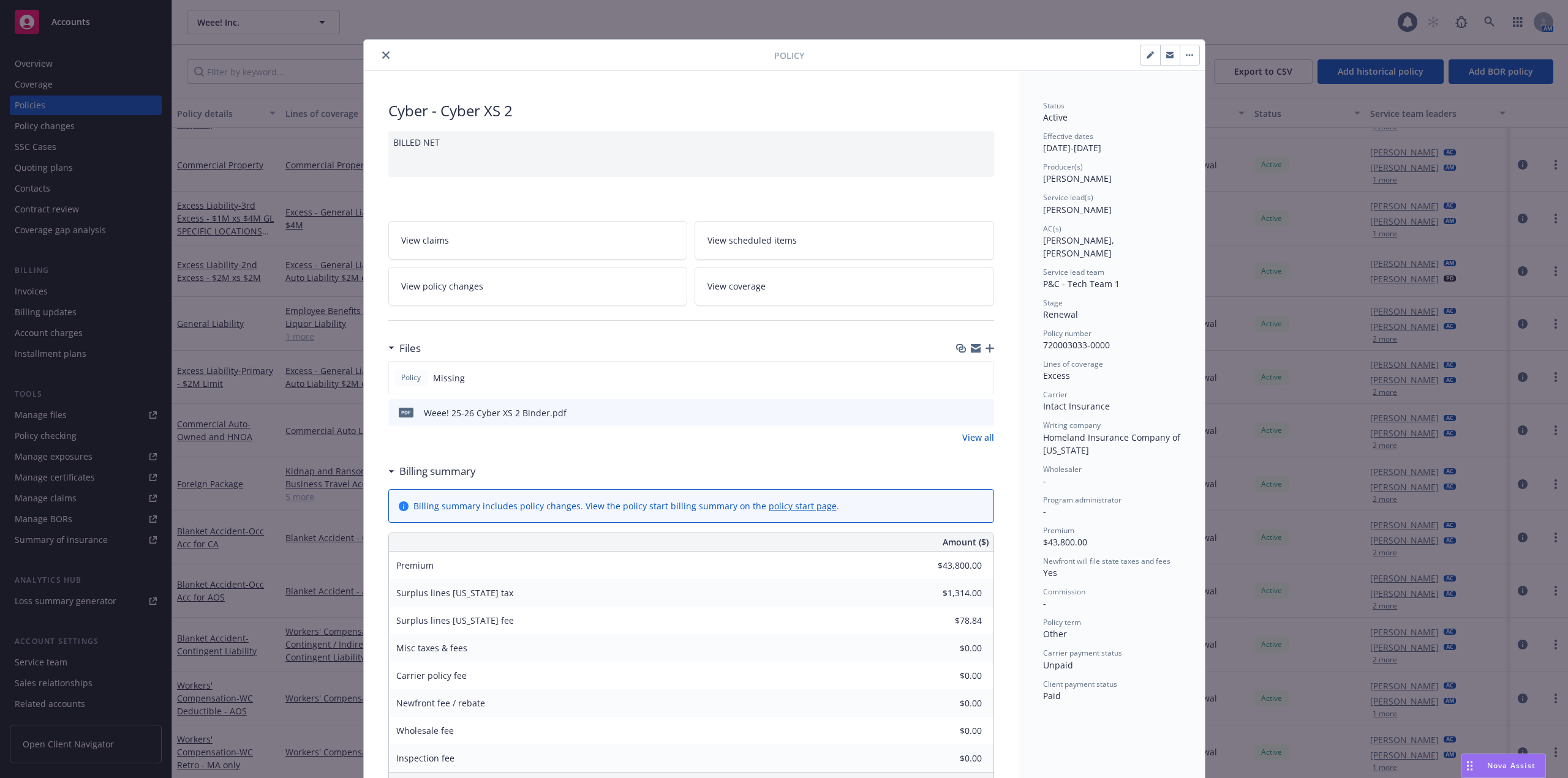
drag, startPoint x: 374, startPoint y: 55, endPoint x: 399, endPoint y: 53, distance: 25.1
click at [378, 55] on button "close" at bounding box center [386, 55] width 14 height 14
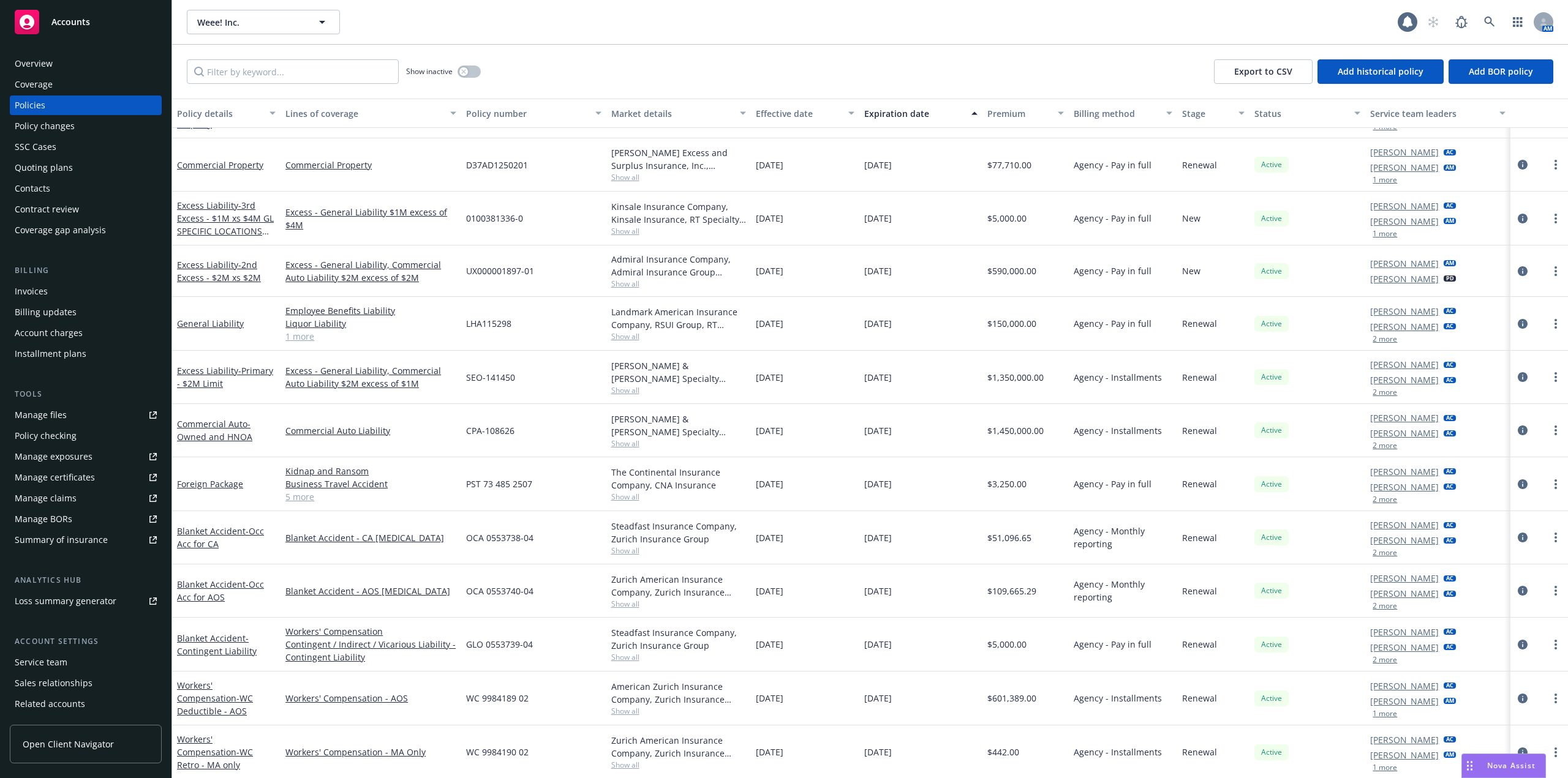
click at [1073, 78] on div "Show inactive Export to CSV Add historical policy Add BOR policy" at bounding box center [869, 71] width 1395 height 54
click at [1091, 78] on div "Show inactive Export to CSV Add historical policy Add BOR policy" at bounding box center [869, 71] width 1395 height 54
click at [1032, 86] on div "Show inactive Export to CSV Add historical policy Add BOR policy" at bounding box center [869, 71] width 1395 height 54
click at [1160, 76] on div "Show inactive Export to CSV Add historical policy Add BOR policy" at bounding box center [869, 71] width 1395 height 54
